Goal: Information Seeking & Learning: Learn about a topic

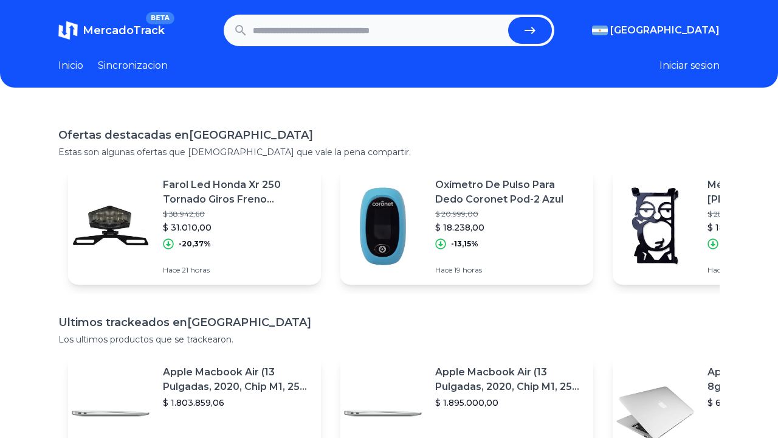
click at [300, 29] on input "text" at bounding box center [378, 30] width 250 height 27
type input "**********"
click at [530, 30] on button "submit" at bounding box center [530, 30] width 44 height 27
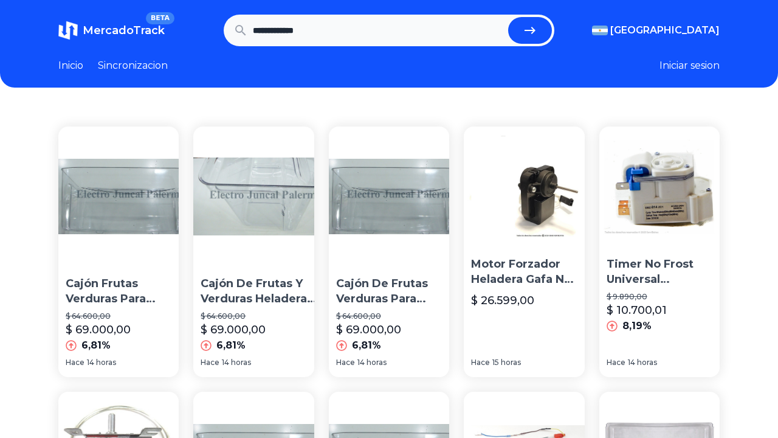
click at [325, 36] on input "**********" at bounding box center [378, 30] width 250 height 27
type input "********"
click at [530, 30] on button "submit" at bounding box center [530, 30] width 44 height 27
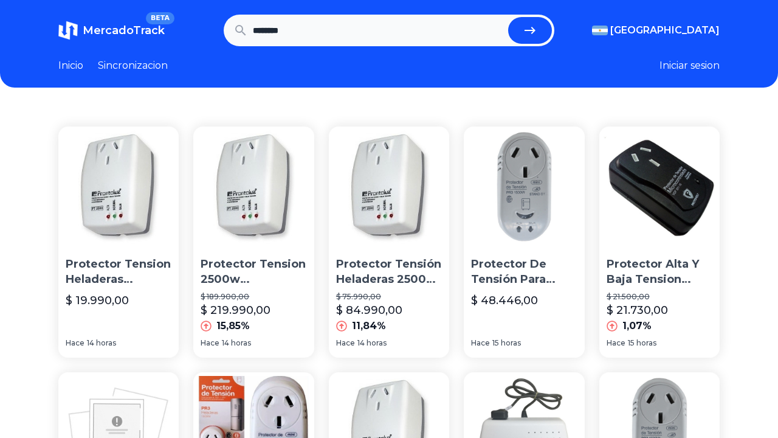
click at [432, 29] on input "********" at bounding box center [378, 30] width 250 height 27
type input "*"
type input "*******"
click at [530, 30] on button "submit" at bounding box center [530, 30] width 44 height 27
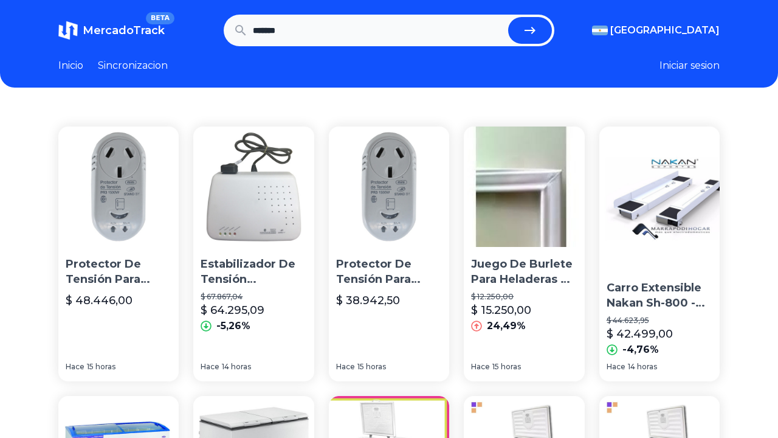
drag, startPoint x: 297, startPoint y: 33, endPoint x: 218, endPoint y: 24, distance: 79.5
click at [218, 24] on section "MercadoTrack BETA Argentina Argentina Uruguay Mexico Chile Peru Venezuela Colom…" at bounding box center [388, 31] width 661 height 32
type input "**********"
click at [530, 30] on button "submit" at bounding box center [530, 30] width 44 height 27
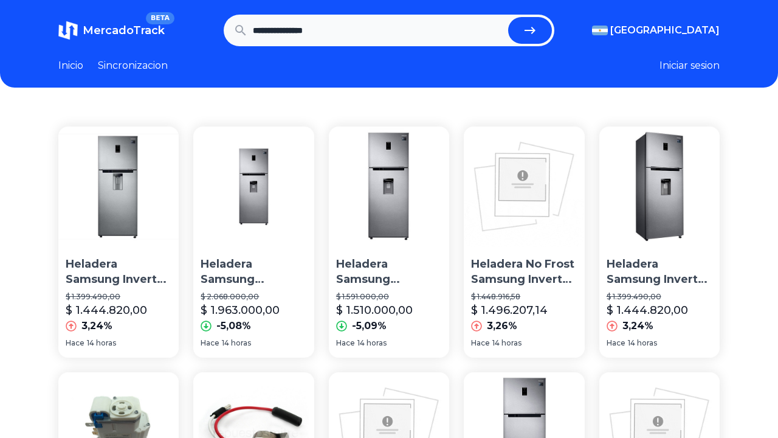
click at [390, 286] on p "Heladera Samsung Rt38k5932sl Acero 382l Inverter Selectogar" at bounding box center [389, 272] width 106 height 30
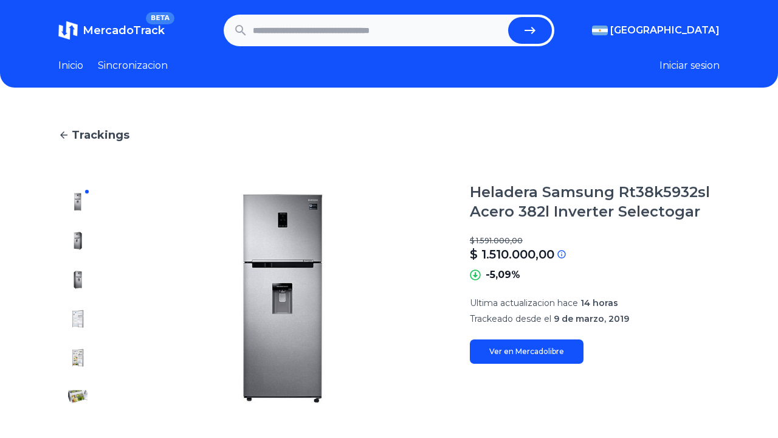
type input "**********"
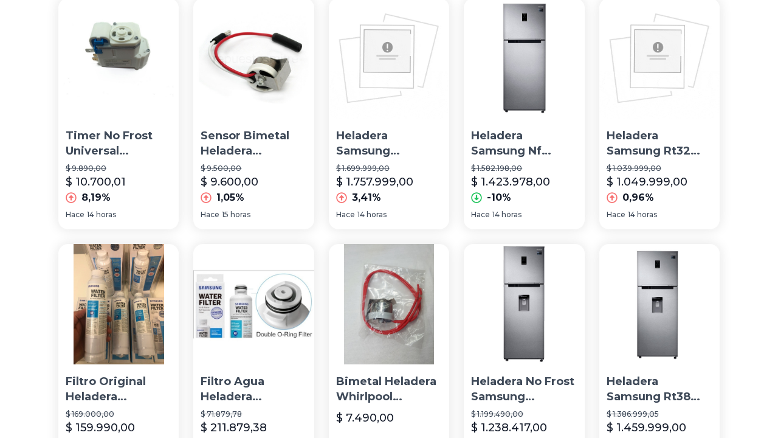
scroll to position [373, 0]
click at [528, 98] on img at bounding box center [524, 59] width 120 height 120
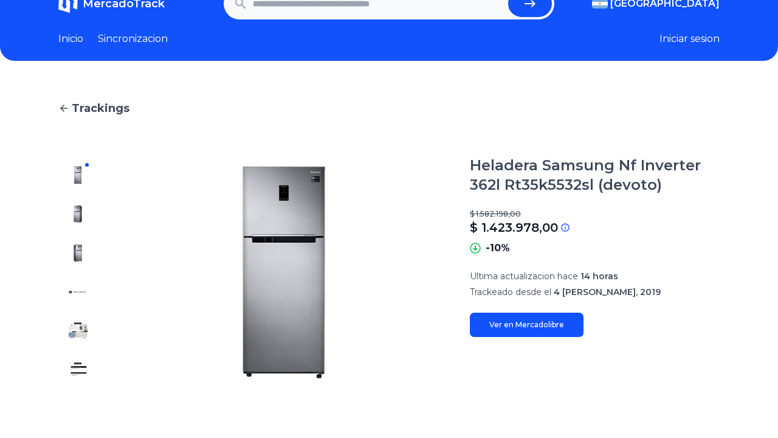
scroll to position [35, 0]
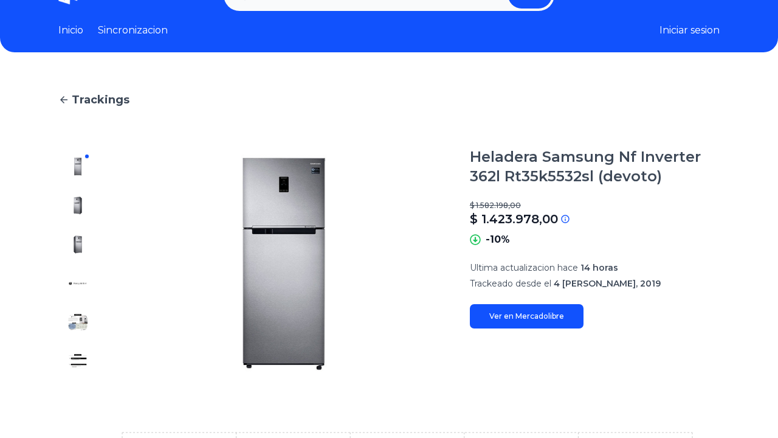
click at [78, 205] on img at bounding box center [77, 205] width 19 height 19
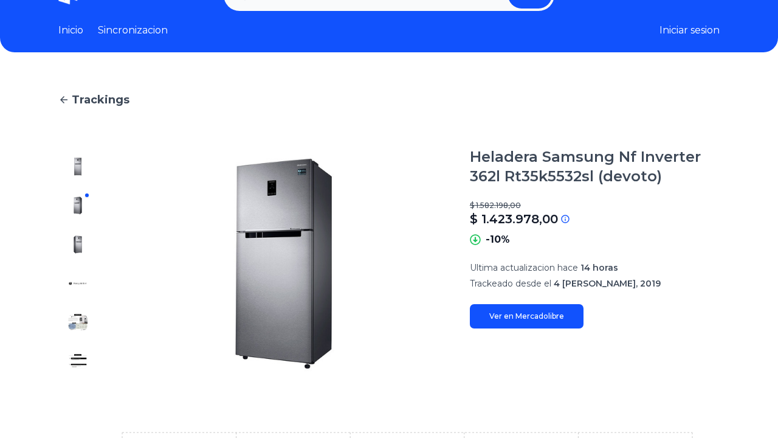
click at [76, 240] on img at bounding box center [77, 244] width 19 height 19
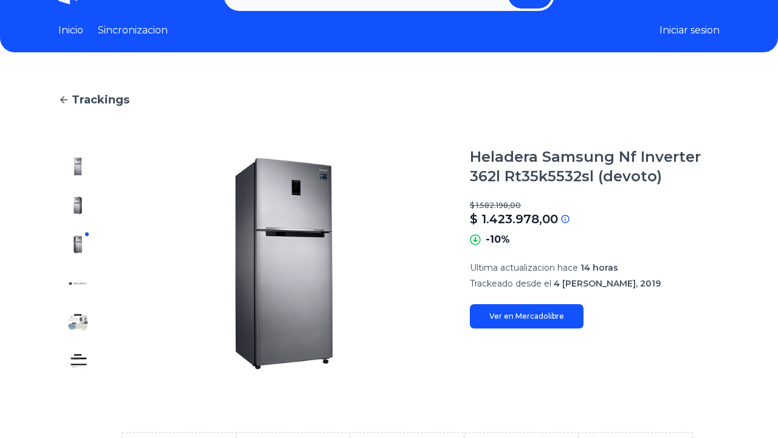
click at [83, 284] on img at bounding box center [77, 283] width 19 height 19
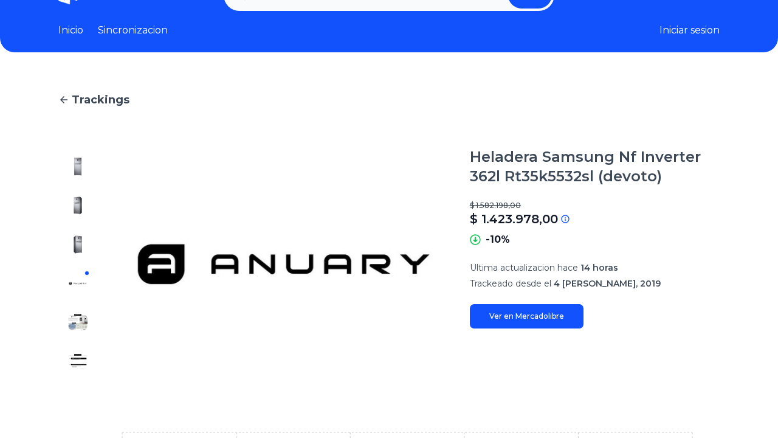
click at [82, 316] on img at bounding box center [77, 321] width 19 height 19
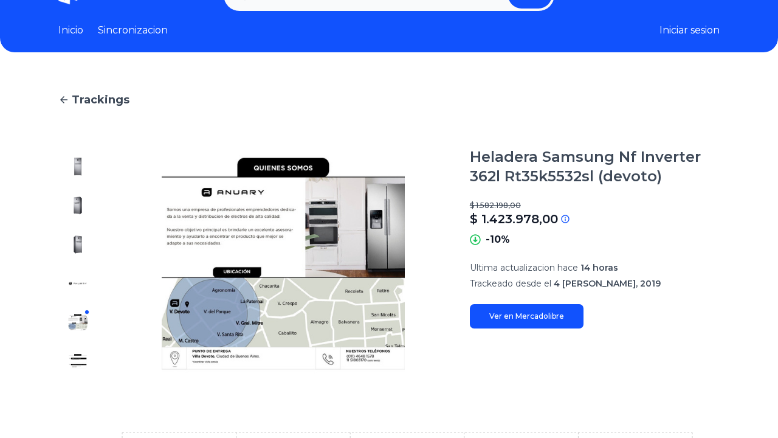
click at [80, 356] on img at bounding box center [77, 360] width 19 height 19
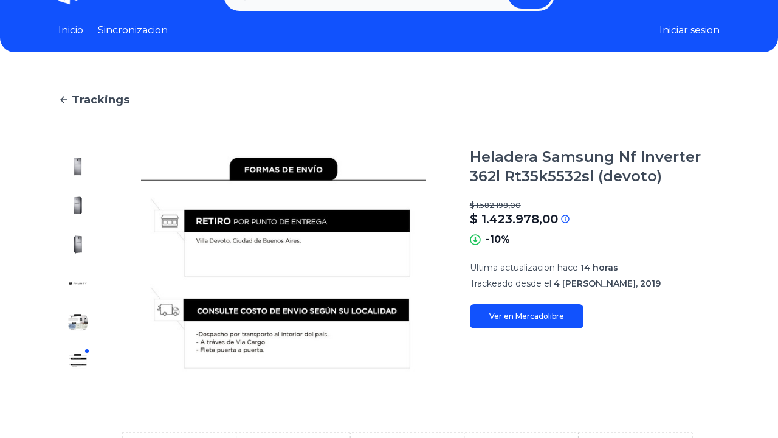
type input "**********"
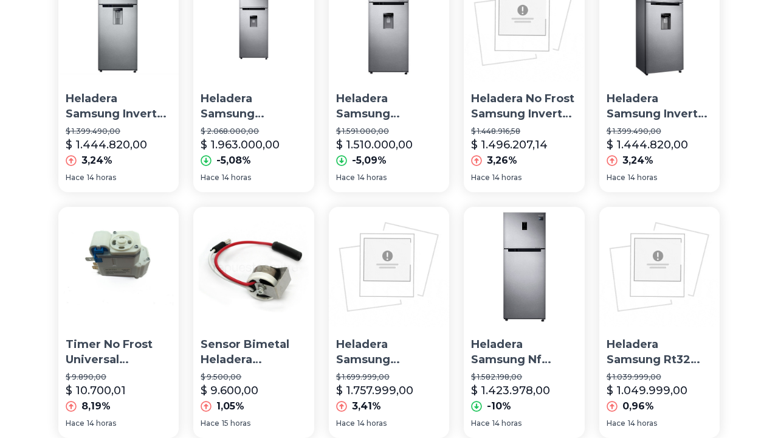
scroll to position [175, 0]
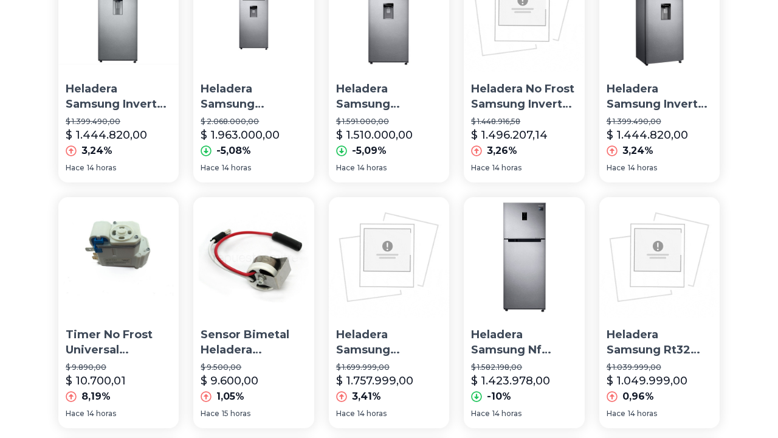
click at [509, 294] on img at bounding box center [524, 257] width 120 height 120
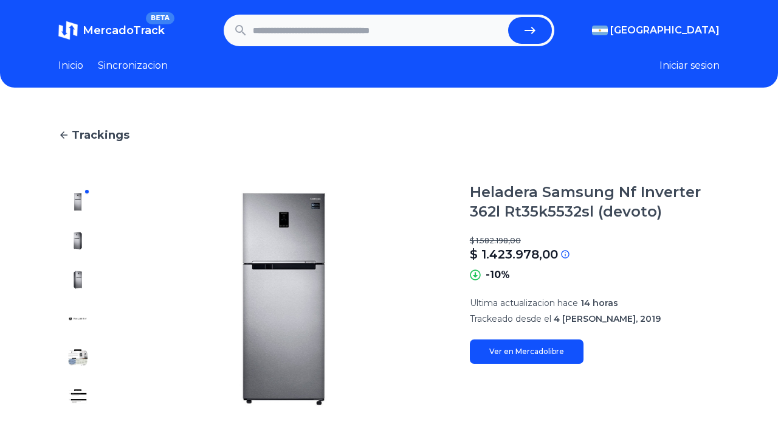
click at [98, 135] on span "Trackings" at bounding box center [101, 134] width 58 height 17
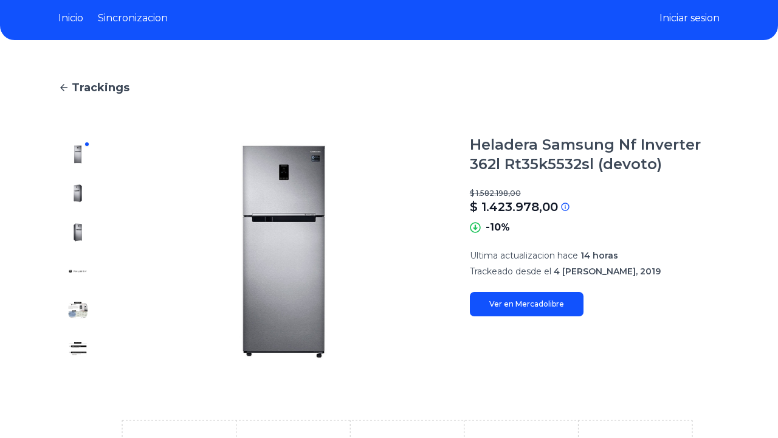
scroll to position [45, 0]
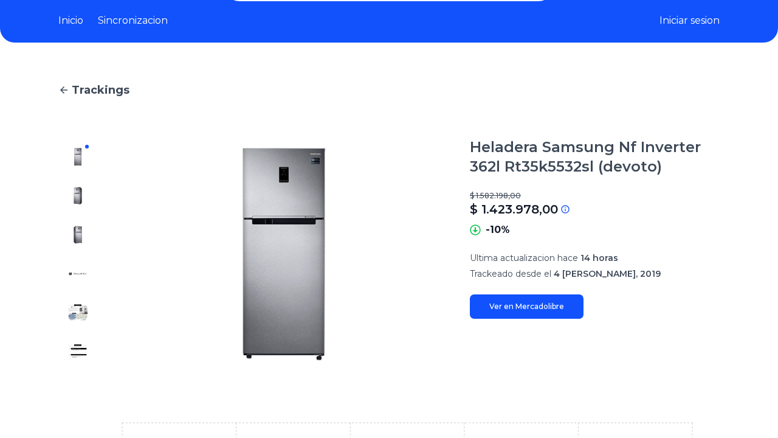
click at [79, 353] on img at bounding box center [77, 351] width 19 height 19
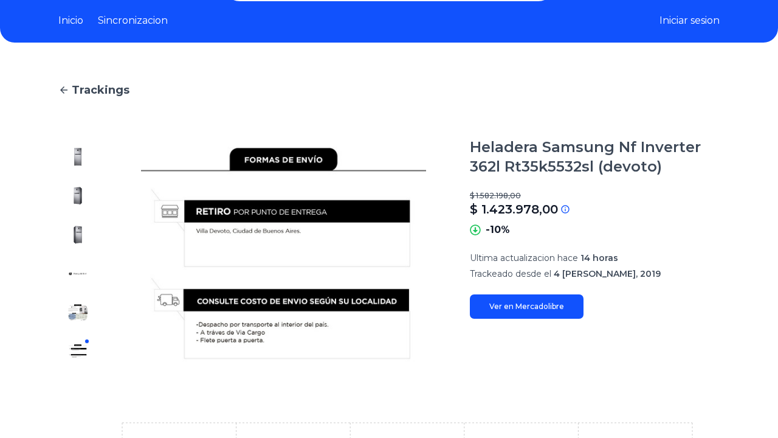
click at [78, 313] on img at bounding box center [77, 312] width 19 height 19
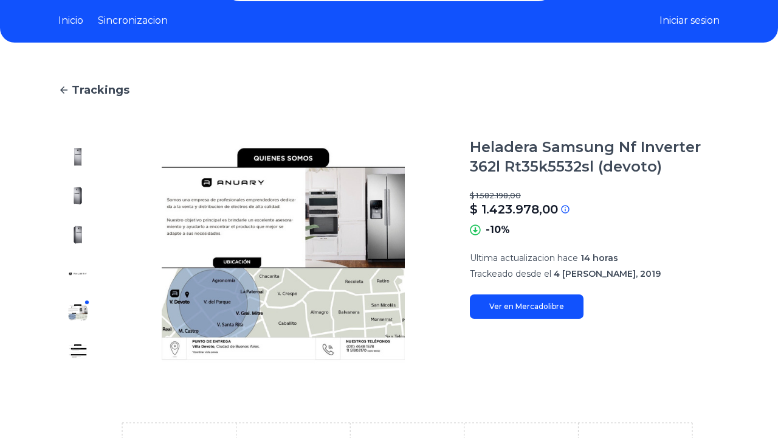
click at [82, 274] on img at bounding box center [77, 273] width 19 height 19
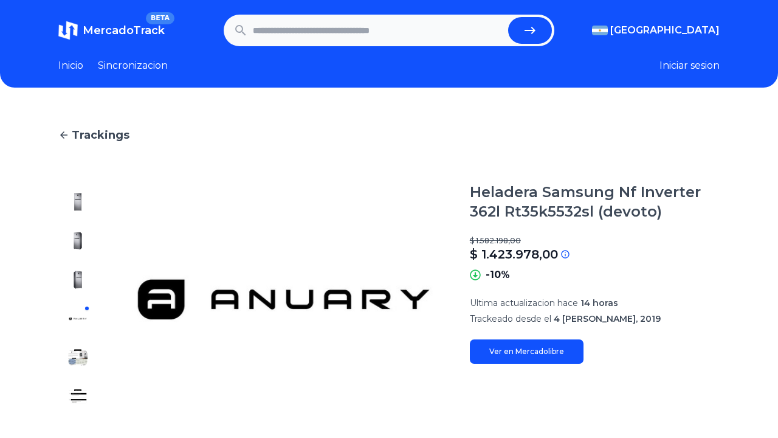
scroll to position [0, 0]
click at [165, 71] on link "Sincronizacion" at bounding box center [133, 65] width 70 height 15
click at [163, 69] on link "Sincronizacion" at bounding box center [133, 65] width 70 height 15
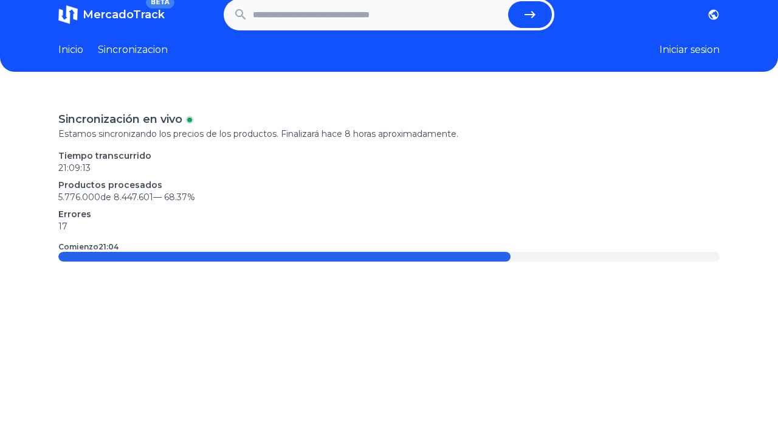
scroll to position [15, 0]
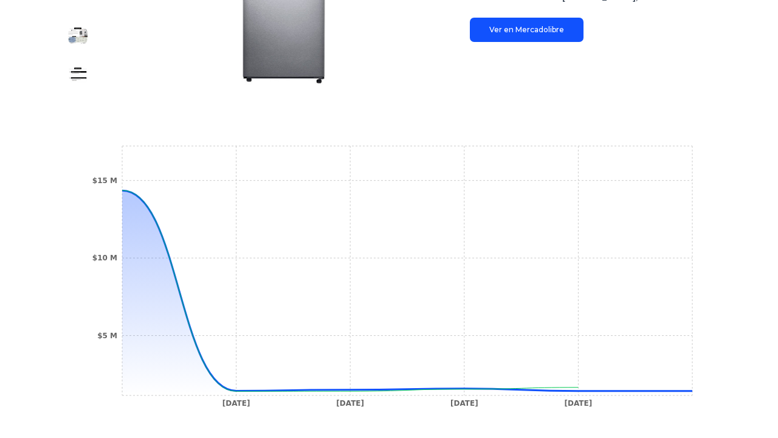
scroll to position [320, 0]
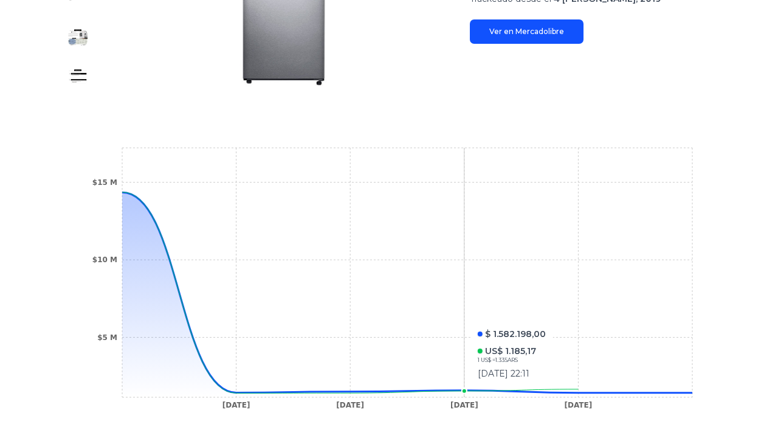
click at [463, 389] on circle at bounding box center [464, 390] width 5 height 5
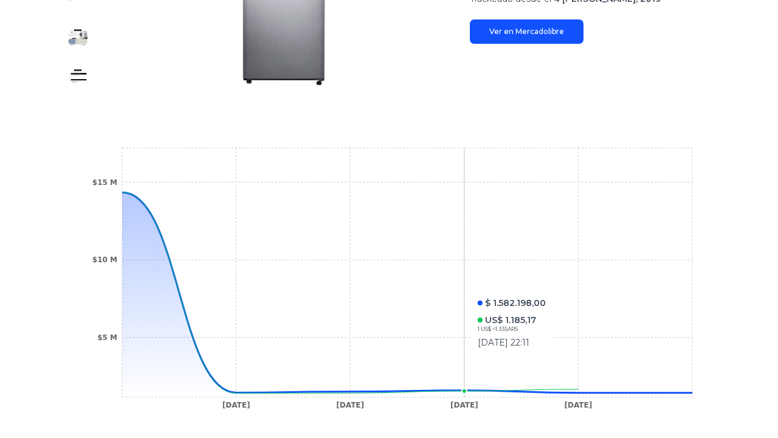
click at [486, 357] on icon "[DATE] [DATE] [DATE] [DATE] $5 M $10 M $15 M" at bounding box center [389, 282] width 613 height 274
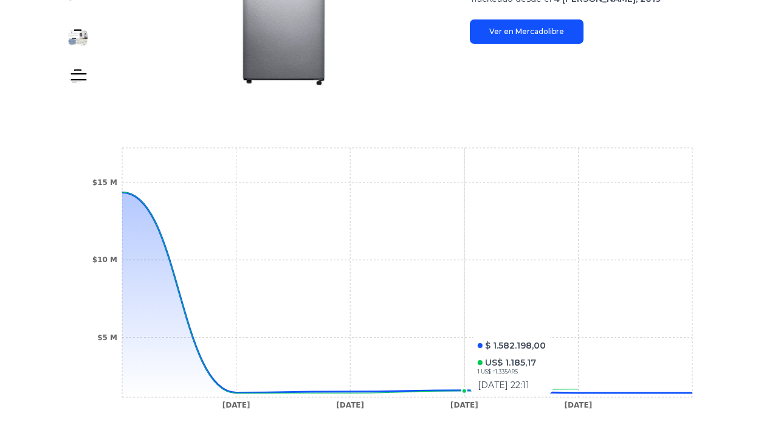
click at [494, 329] on icon "[DATE] [DATE] [DATE] [DATE] $5 M $10 M $15 M" at bounding box center [389, 282] width 613 height 274
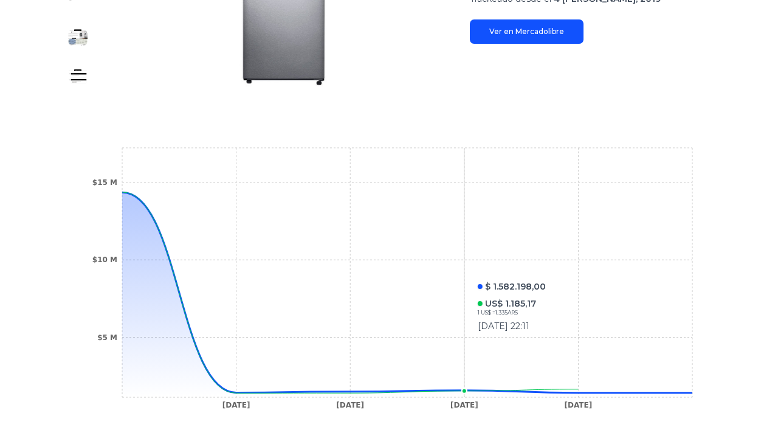
click at [495, 342] on icon "[DATE] [DATE] [DATE] [DATE] $5 M $10 M $15 M" at bounding box center [389, 282] width 613 height 274
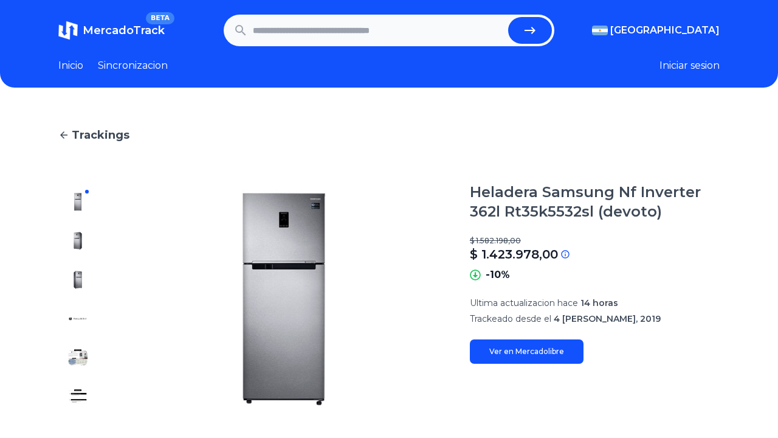
scroll to position [0, 0]
click at [514, 351] on link "Ver en Mercadolibre" at bounding box center [527, 351] width 114 height 24
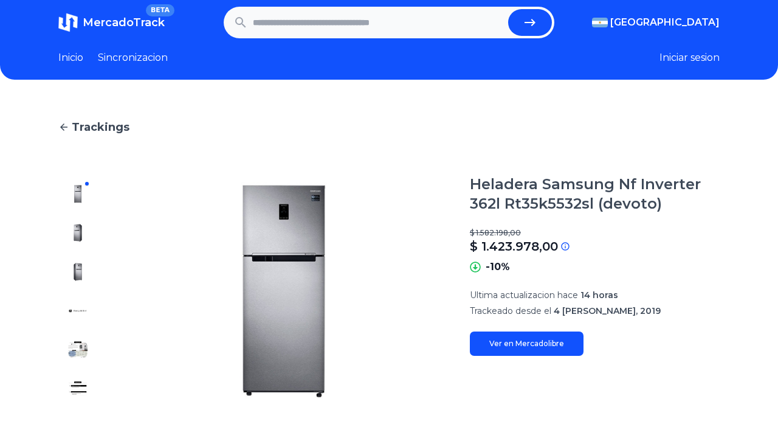
click at [536, 342] on link "Ver en Mercadolibre" at bounding box center [527, 343] width 114 height 24
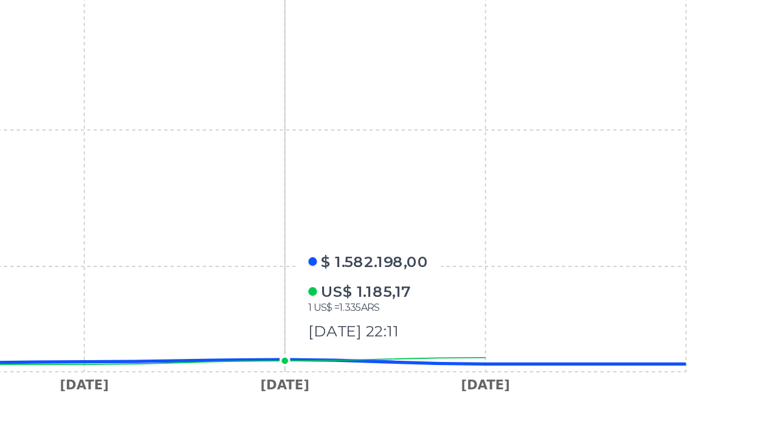
scroll to position [317, 0]
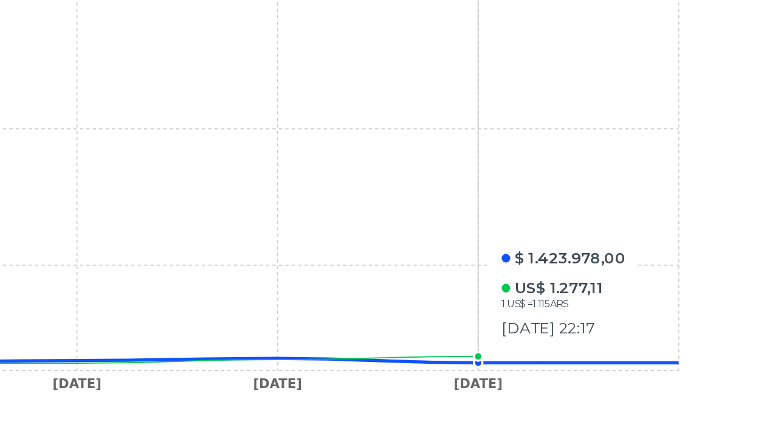
click at [263, 201] on icon "[DATE] [DATE] [DATE] [DATE] $5 M $10 M $15 M" at bounding box center [389, 284] width 613 height 274
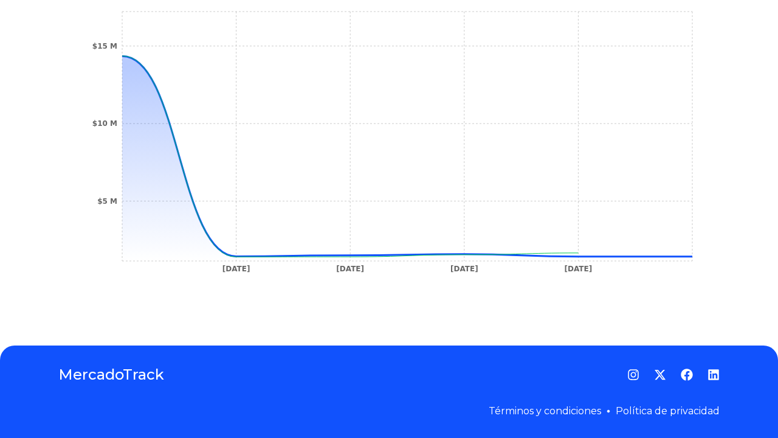
scroll to position [456, 0]
click at [571, 252] on icon "[DATE] [DATE] [DATE] [DATE] $5 M $10 M $15 M" at bounding box center [389, 146] width 613 height 274
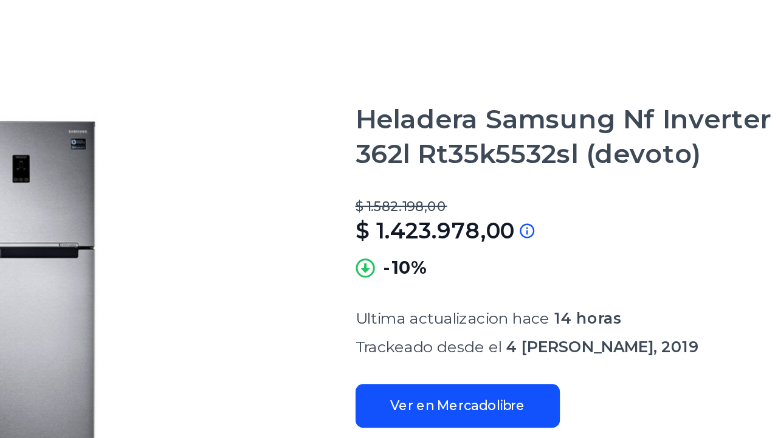
scroll to position [122, 0]
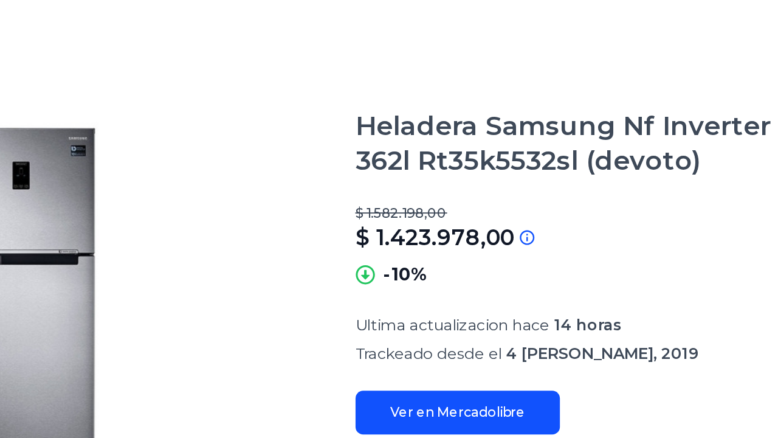
click at [470, 229] on link "Ver en Mercadolibre" at bounding box center [527, 229] width 114 height 24
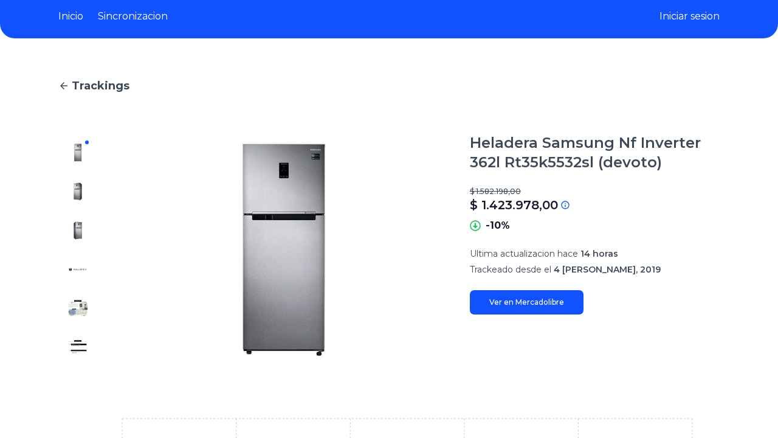
click at [129, 15] on link "Sincronizacion" at bounding box center [133, 16] width 70 height 15
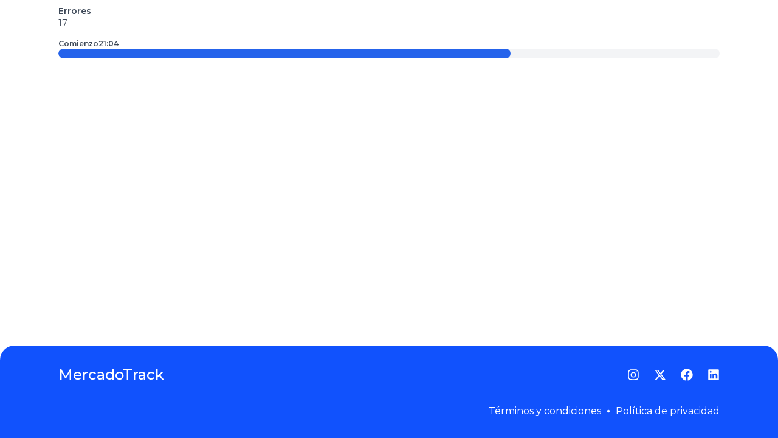
scroll to position [219, 0]
